Goal: Task Accomplishment & Management: Use online tool/utility

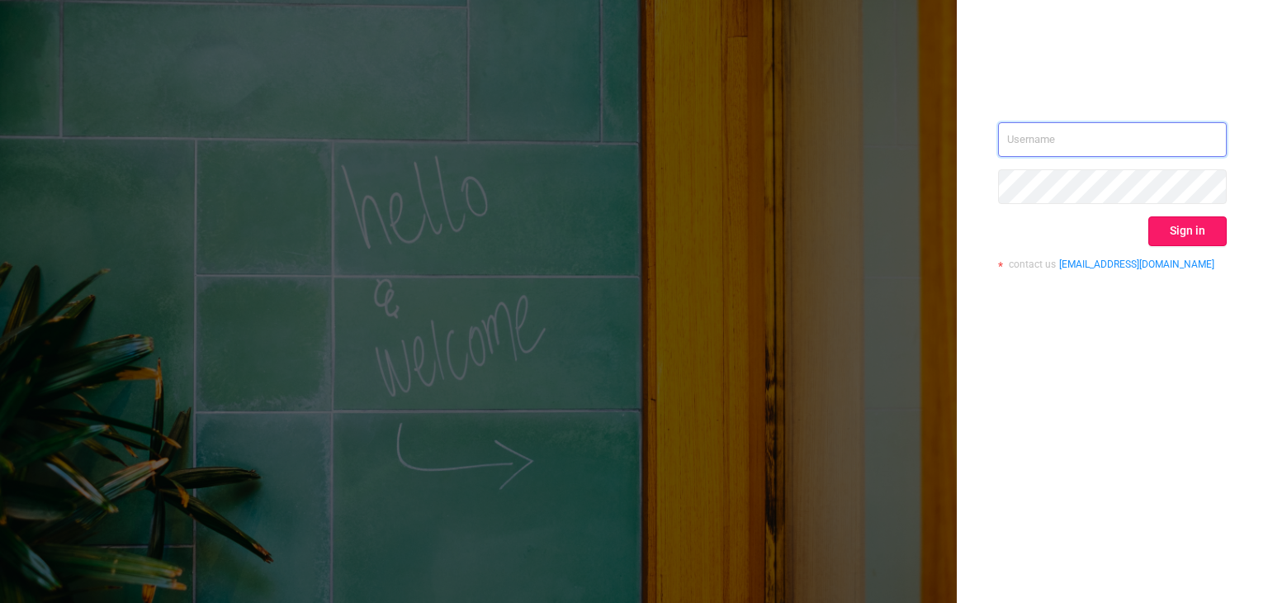
type input "[EMAIL_ADDRESS]"
click at [1164, 231] on button "Sign in" at bounding box center [1187, 231] width 78 height 30
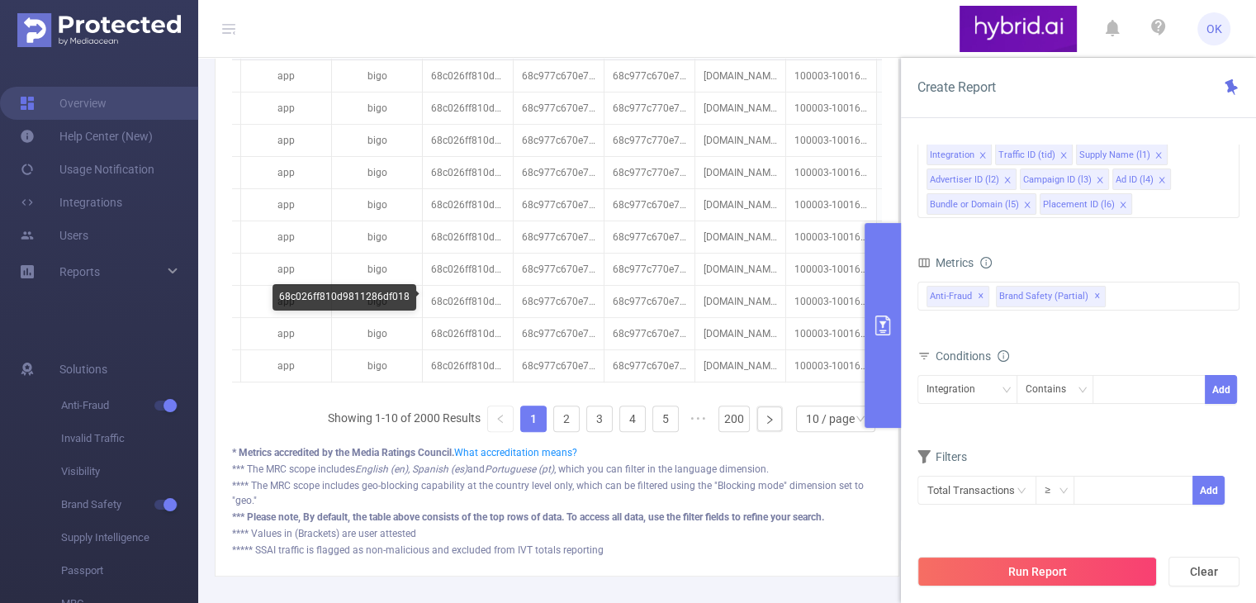
scroll to position [571, 0]
click at [981, 393] on div "Integration" at bounding box center [956, 389] width 60 height 27
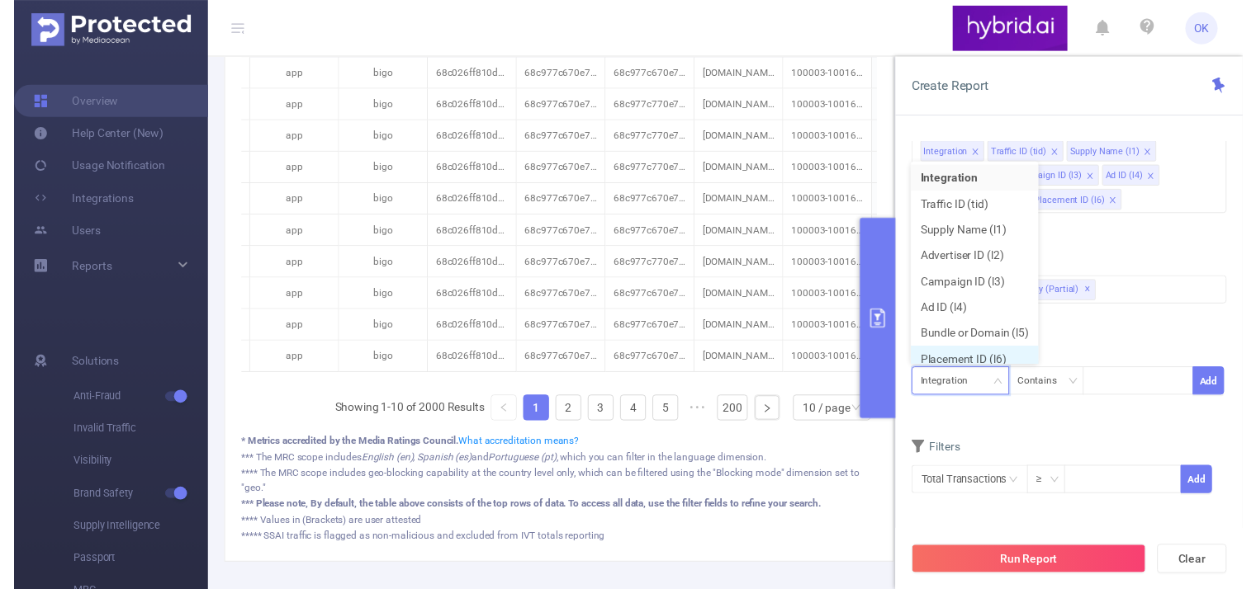
scroll to position [7, 0]
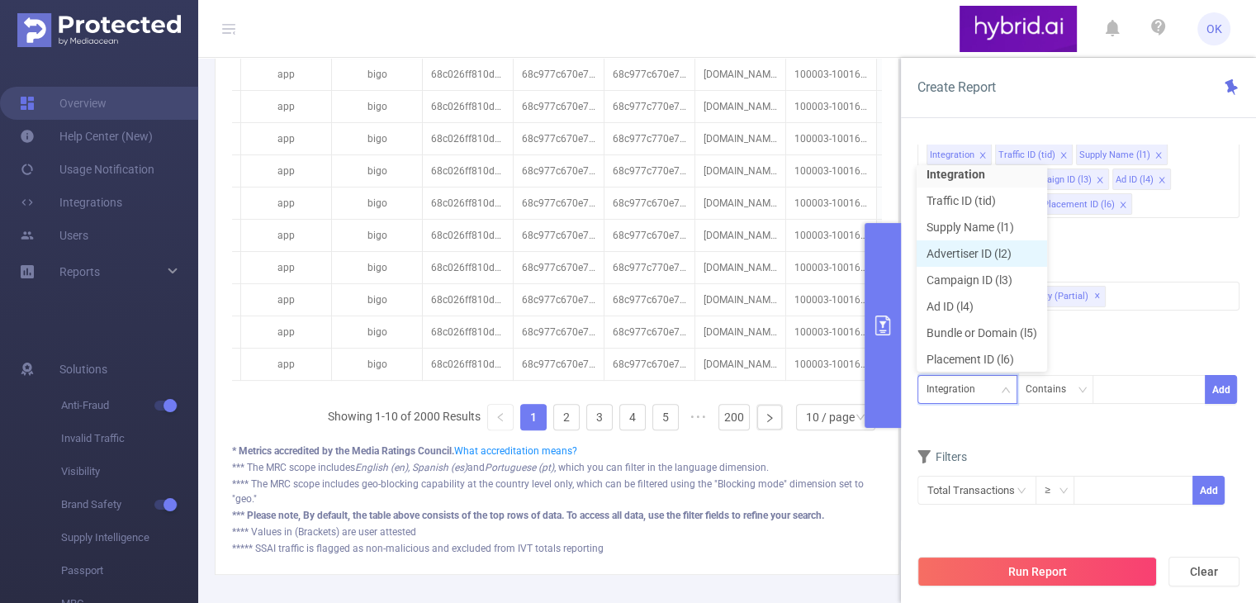
click at [1007, 257] on li "Advertiser ID (l2)" at bounding box center [981, 253] width 130 height 26
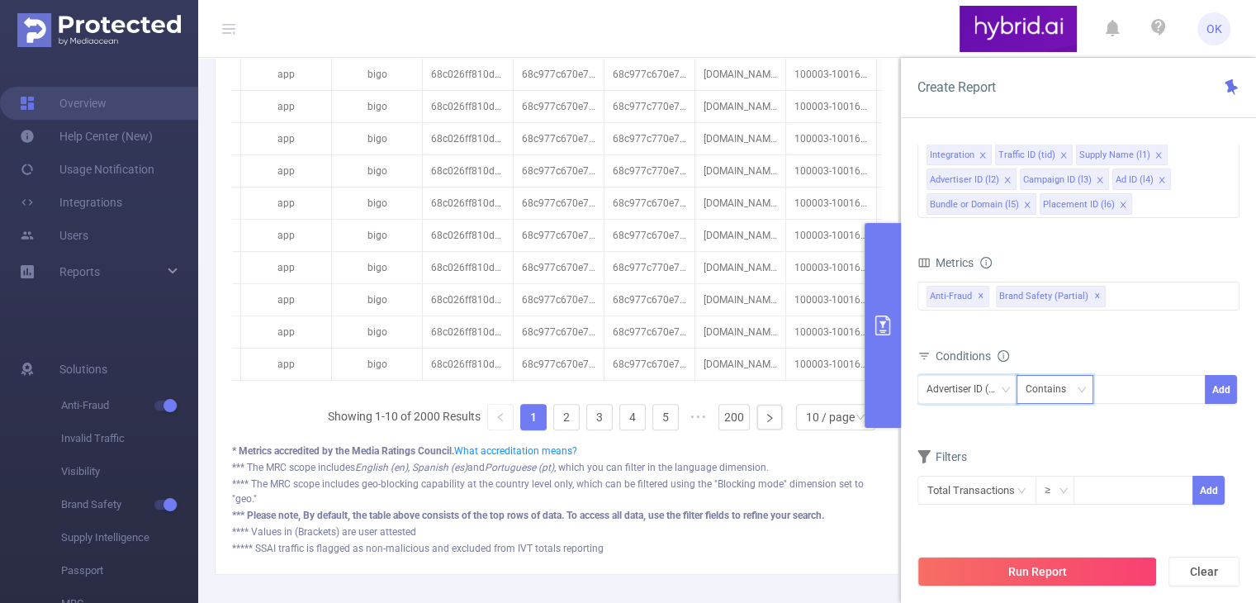
click at [1061, 392] on div "Contains" at bounding box center [1051, 389] width 52 height 27
click at [1057, 449] on li "Is" at bounding box center [1070, 450] width 110 height 26
click at [1128, 394] on div at bounding box center [1148, 389] width 95 height 27
paste input "66aa47067bc72f3cdc3b4b9f"
type input "66aa47067bc72f3cdc3b4b9f"
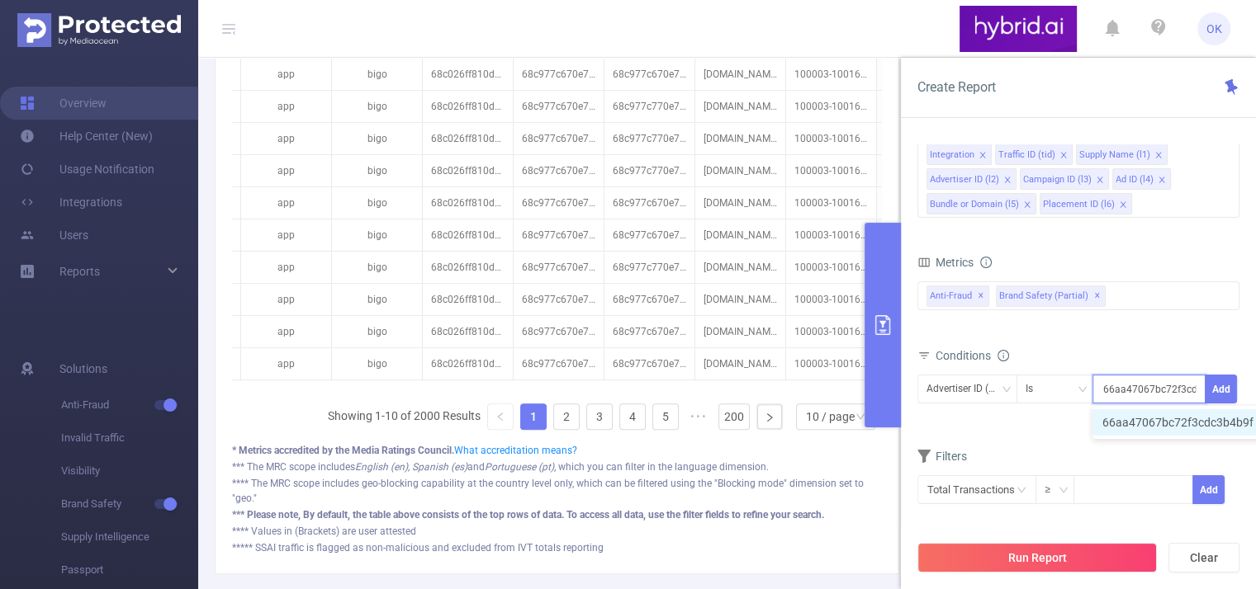
scroll to position [0, 35]
click at [1149, 428] on li "66aa47067bc72f3cdc3b4b9f" at bounding box center [1185, 422] width 187 height 26
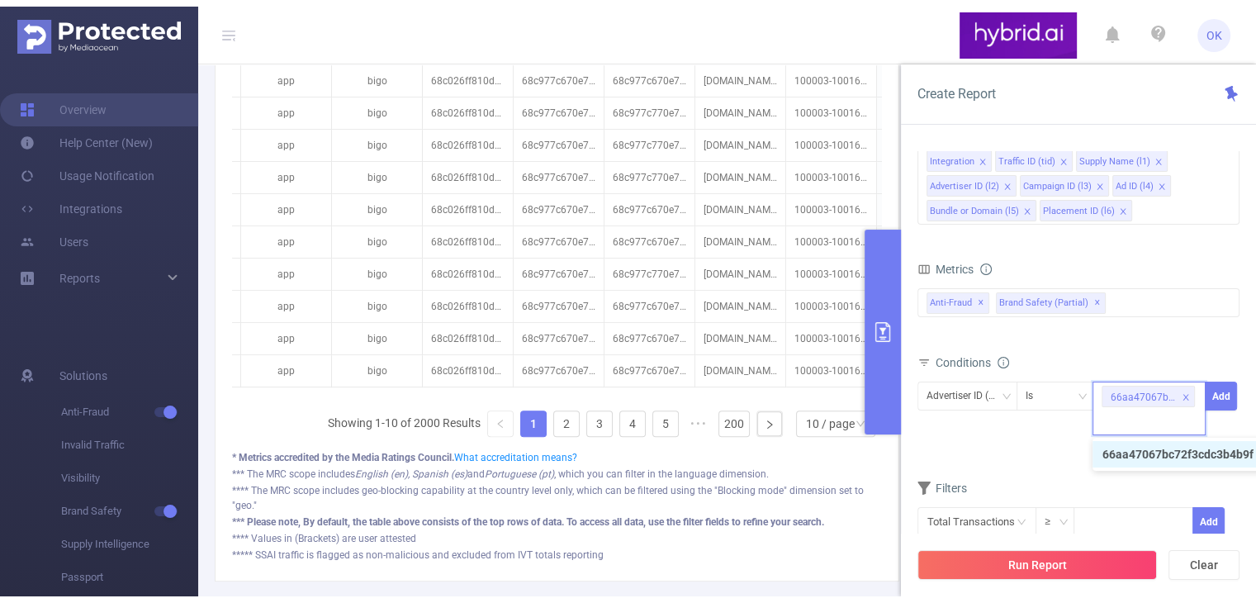
scroll to position [0, 0]
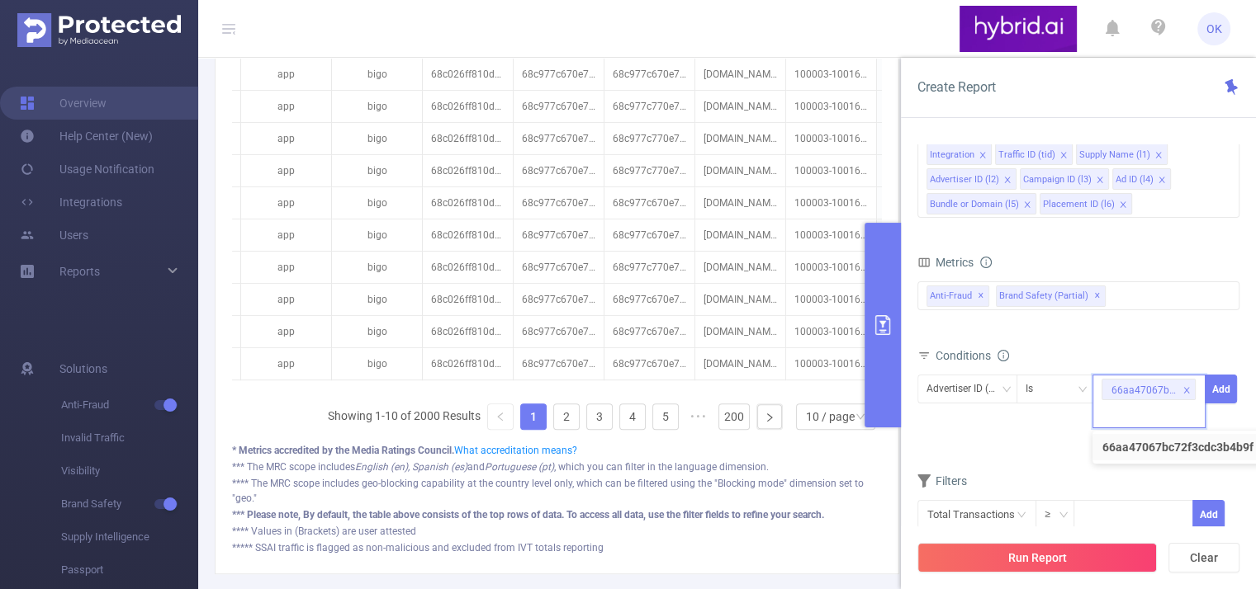
click at [1001, 430] on div "Advertiser ID (l2) Is 66aa47067bc72f3cdc3b4b9f Add" at bounding box center [1078, 406] width 322 height 62
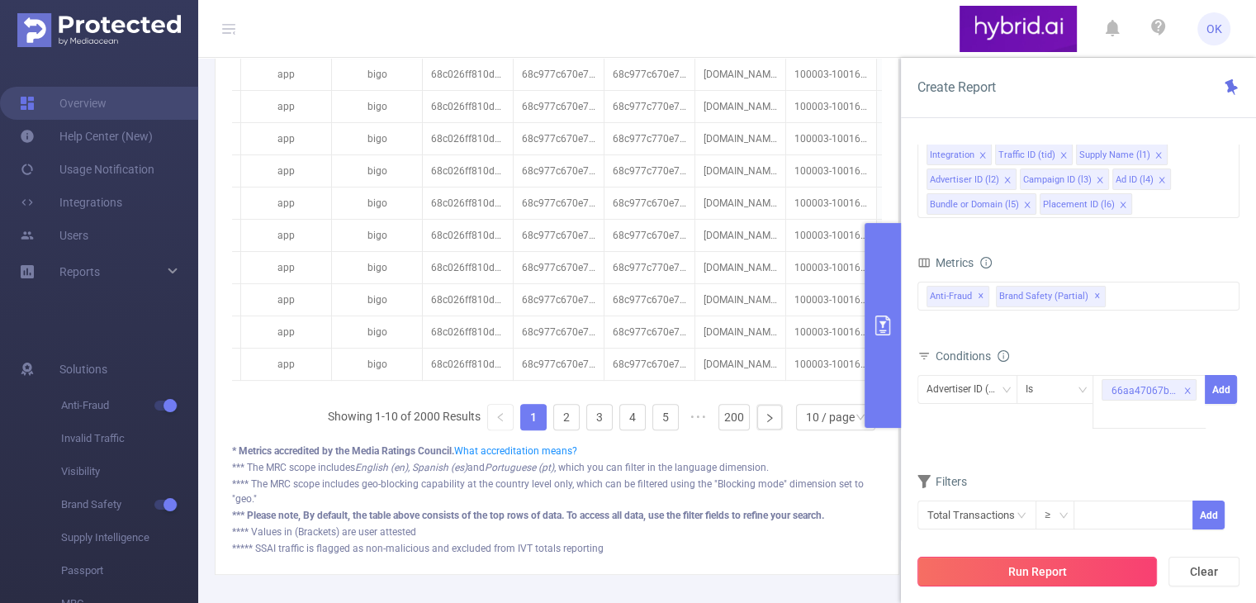
click at [1053, 576] on button "Run Report" at bounding box center [1036, 571] width 239 height 30
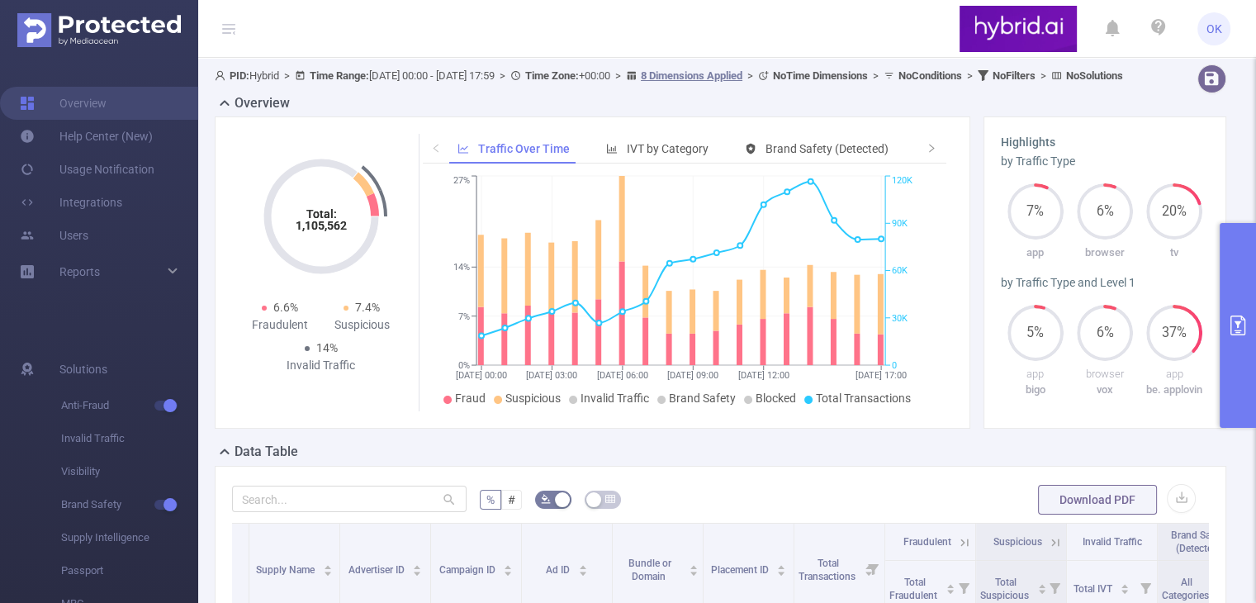
click at [1237, 321] on icon "primary" at bounding box center [1237, 325] width 20 height 20
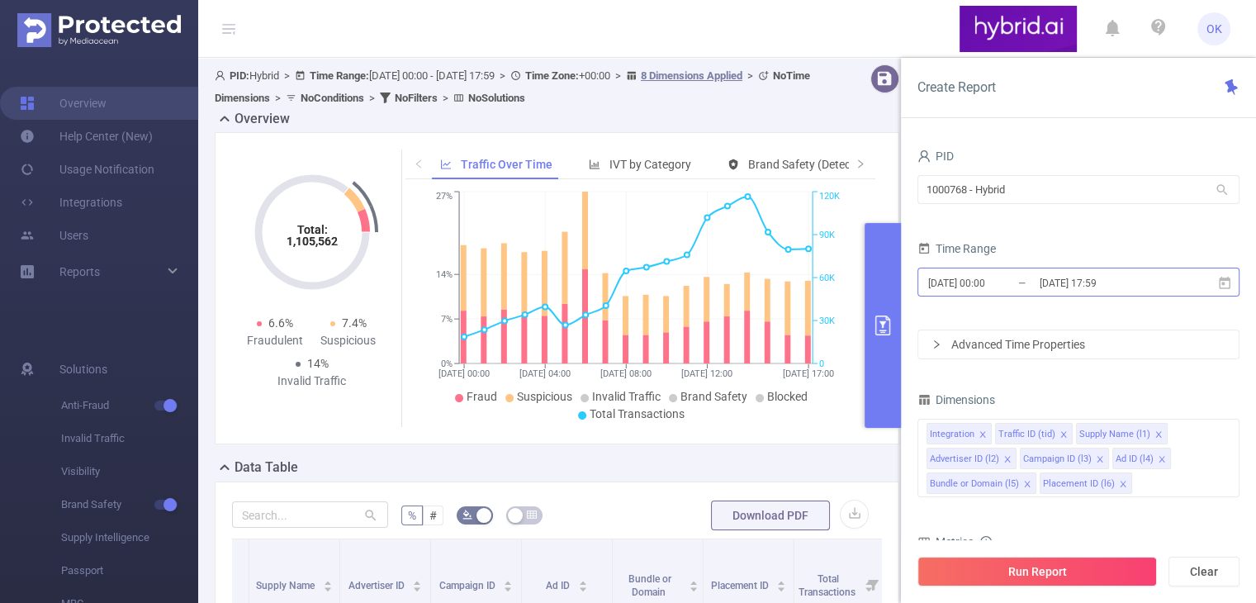
click at [1071, 288] on input "[DATE] 17:59" at bounding box center [1105, 283] width 134 height 22
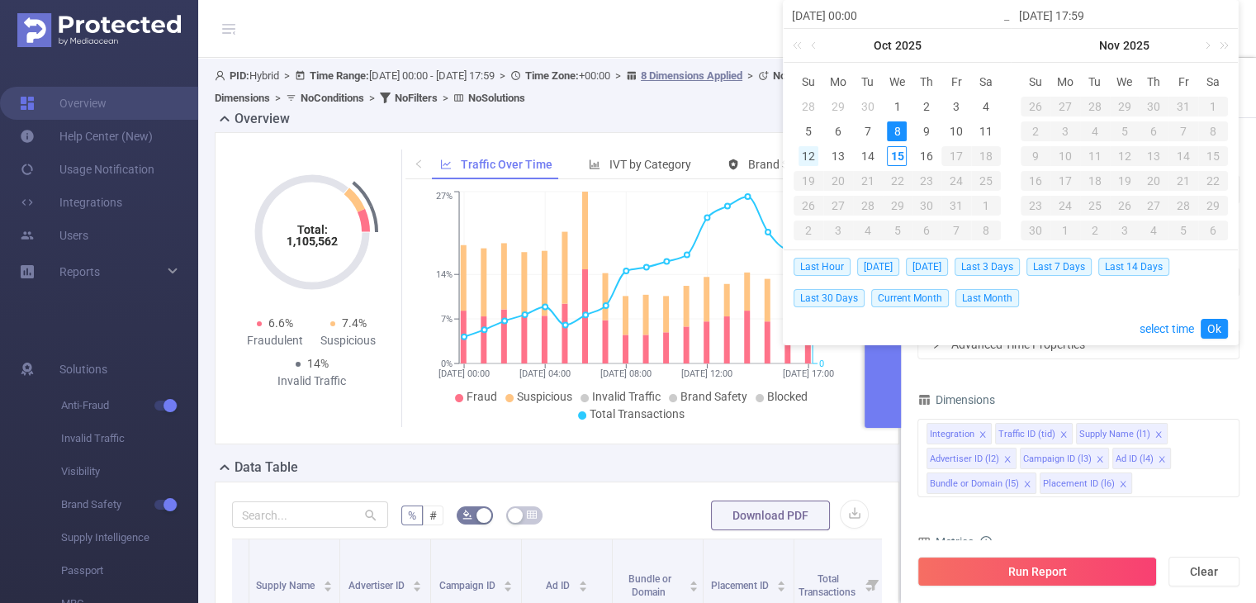
click at [806, 152] on div "12" at bounding box center [808, 156] width 20 height 20
drag, startPoint x: 895, startPoint y: 154, endPoint x: 901, endPoint y: 166, distance: 12.9
click at [895, 154] on div "15" at bounding box center [897, 156] width 20 height 20
type input "[DATE] 00:00"
type input "[DATE] 17:59"
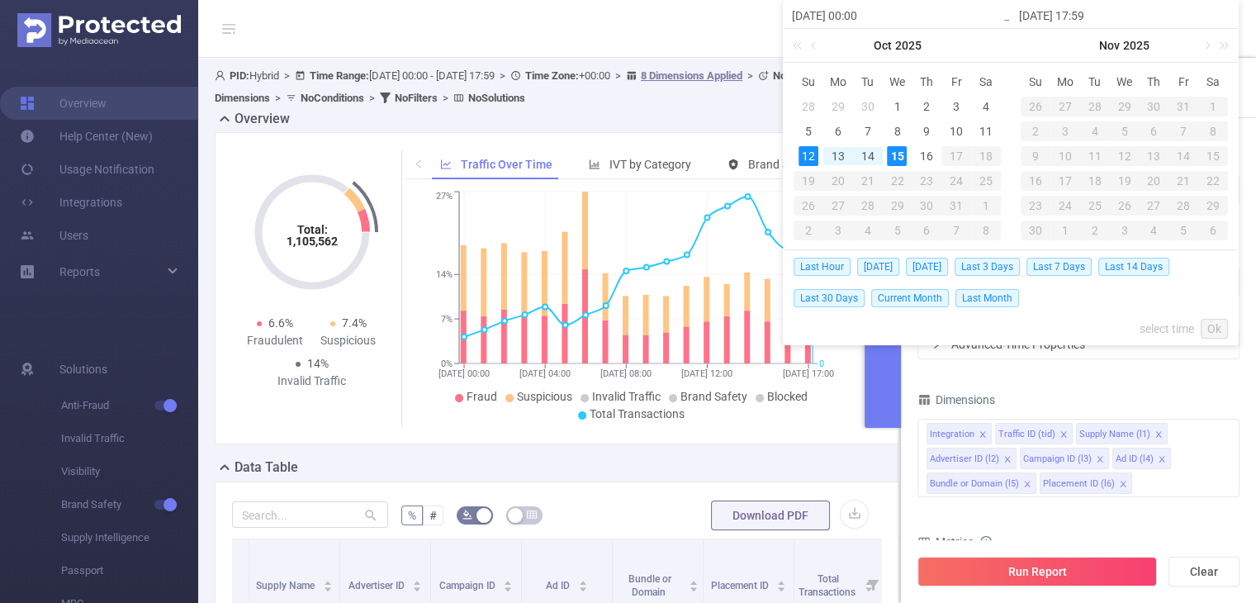
type input "[DATE] 00:00"
type input "[DATE] 17:59"
click at [805, 154] on div "12" at bounding box center [808, 156] width 20 height 20
click at [831, 158] on div "13" at bounding box center [838, 156] width 20 height 20
type input "[DATE] 17:59"
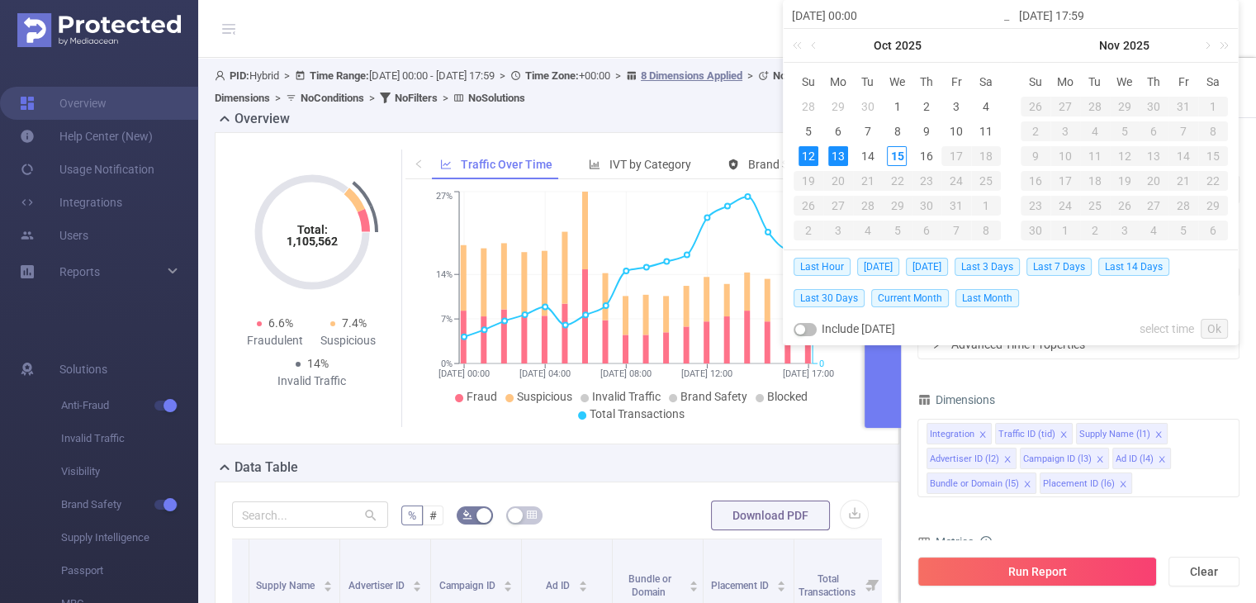
type input "[DATE] 17:59"
click at [899, 159] on div "15" at bounding box center [897, 156] width 20 height 20
click at [834, 155] on div "13" at bounding box center [838, 156] width 20 height 20
type input "[DATE] 00:00"
type input "[DATE] 17:59"
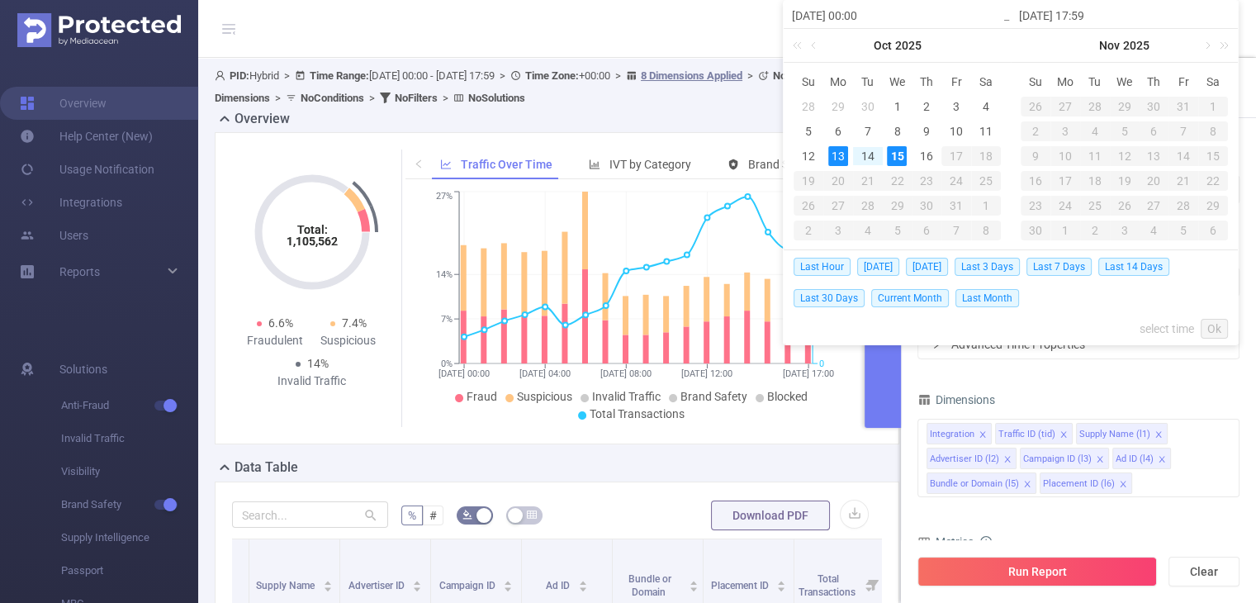
type input "[DATE] 00:00"
type input "[DATE] 17:59"
click at [1048, 575] on button "Run Report" at bounding box center [1036, 571] width 239 height 30
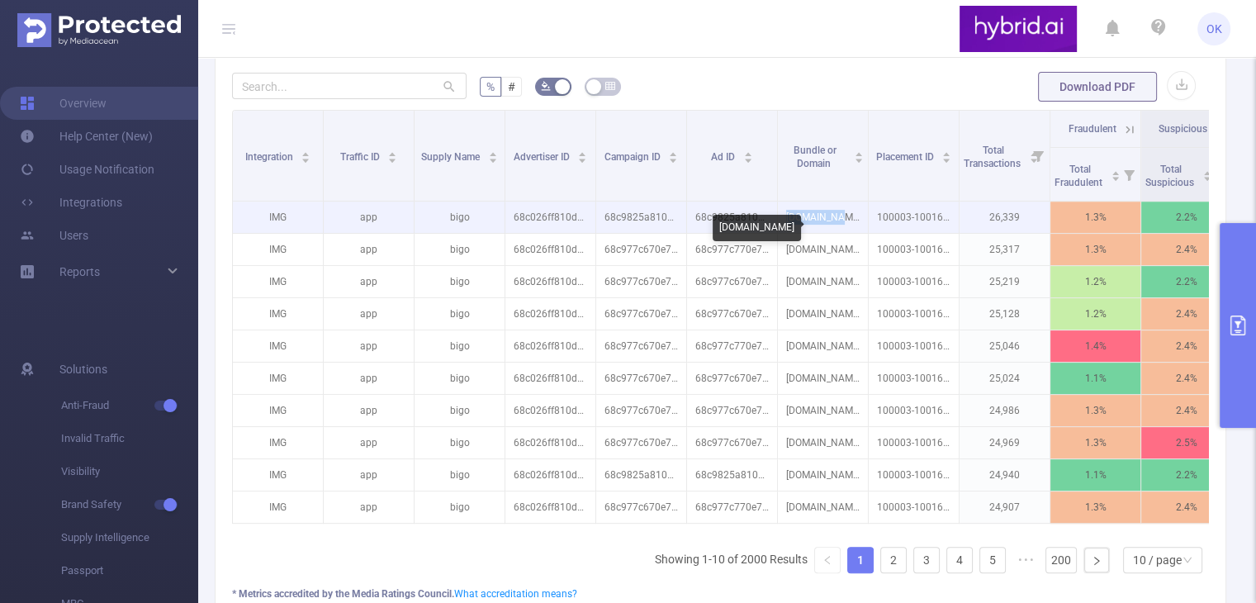
drag, startPoint x: 856, startPoint y: 239, endPoint x: 797, endPoint y: 239, distance: 58.6
click at [797, 233] on p "[DOMAIN_NAME]" at bounding box center [823, 216] width 90 height 31
copy p "[DOMAIN_NAME]"
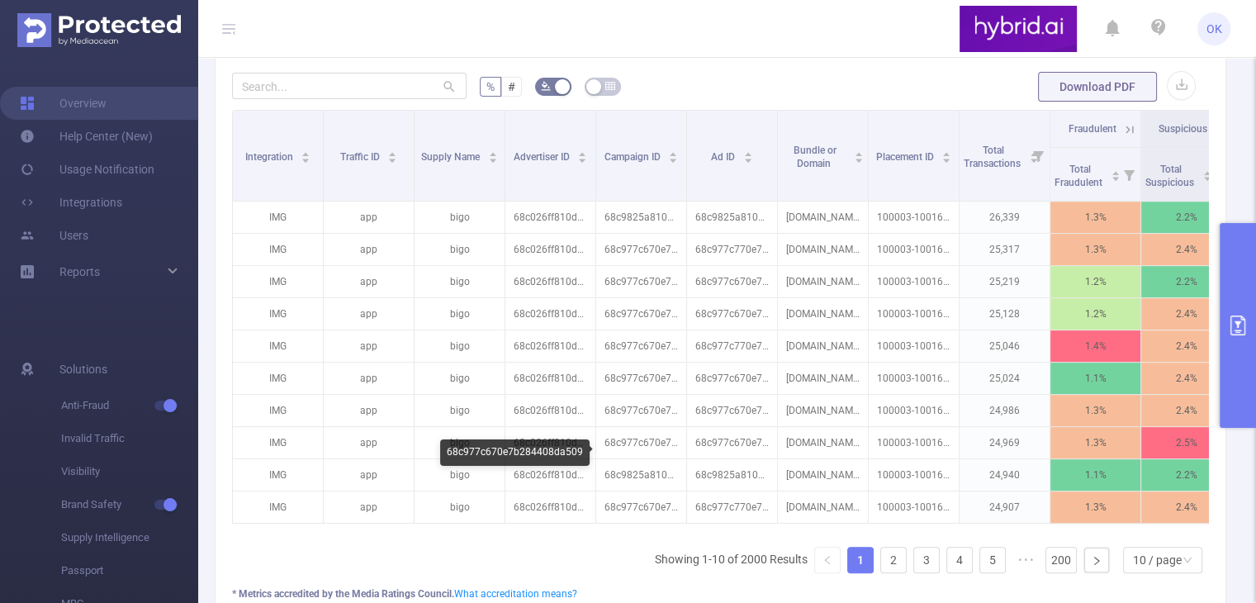
click at [571, 452] on div "68c977c670e7b284408da509" at bounding box center [514, 452] width 149 height 26
copy div "68c977c670e7b284408da509"
click at [881, 572] on link "2" at bounding box center [893, 559] width 25 height 25
